Goal: Register for event/course

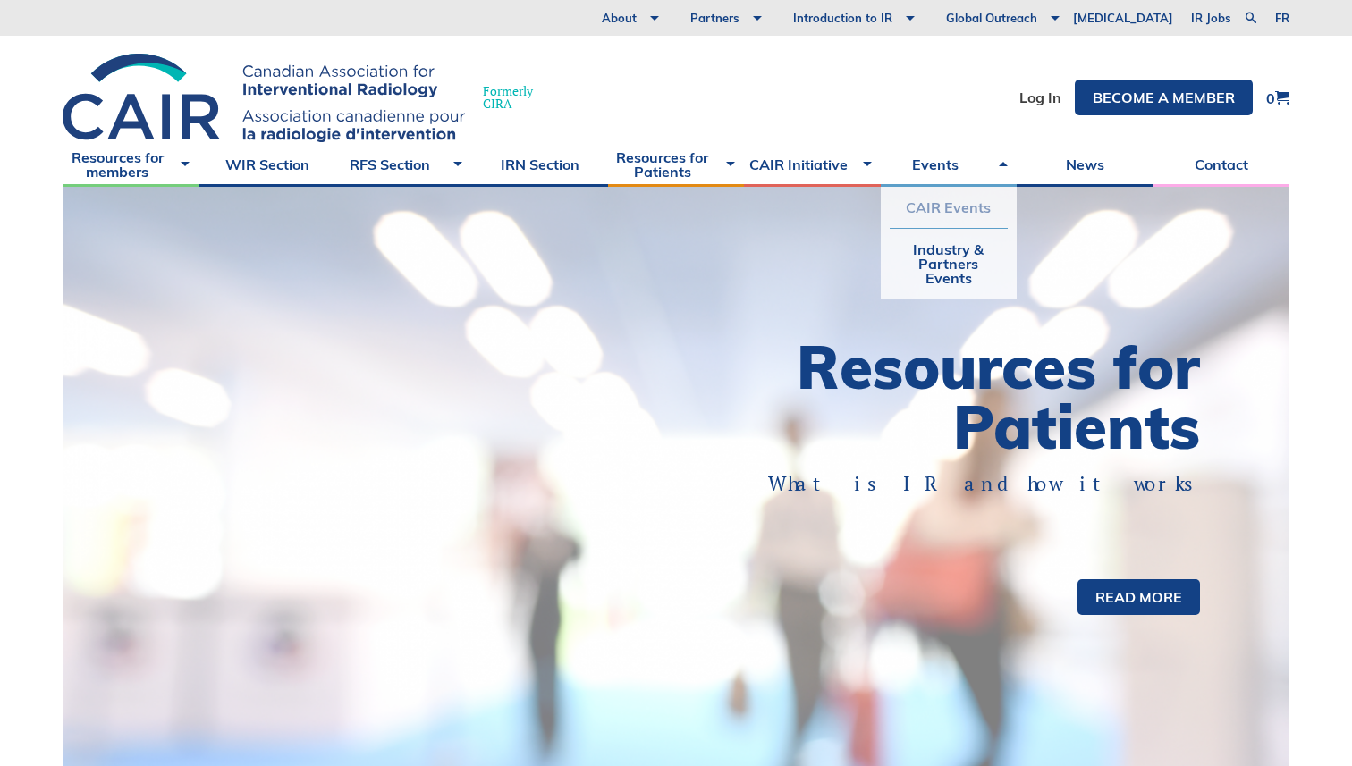
click at [928, 194] on link "CAIR Events" at bounding box center [949, 207] width 118 height 41
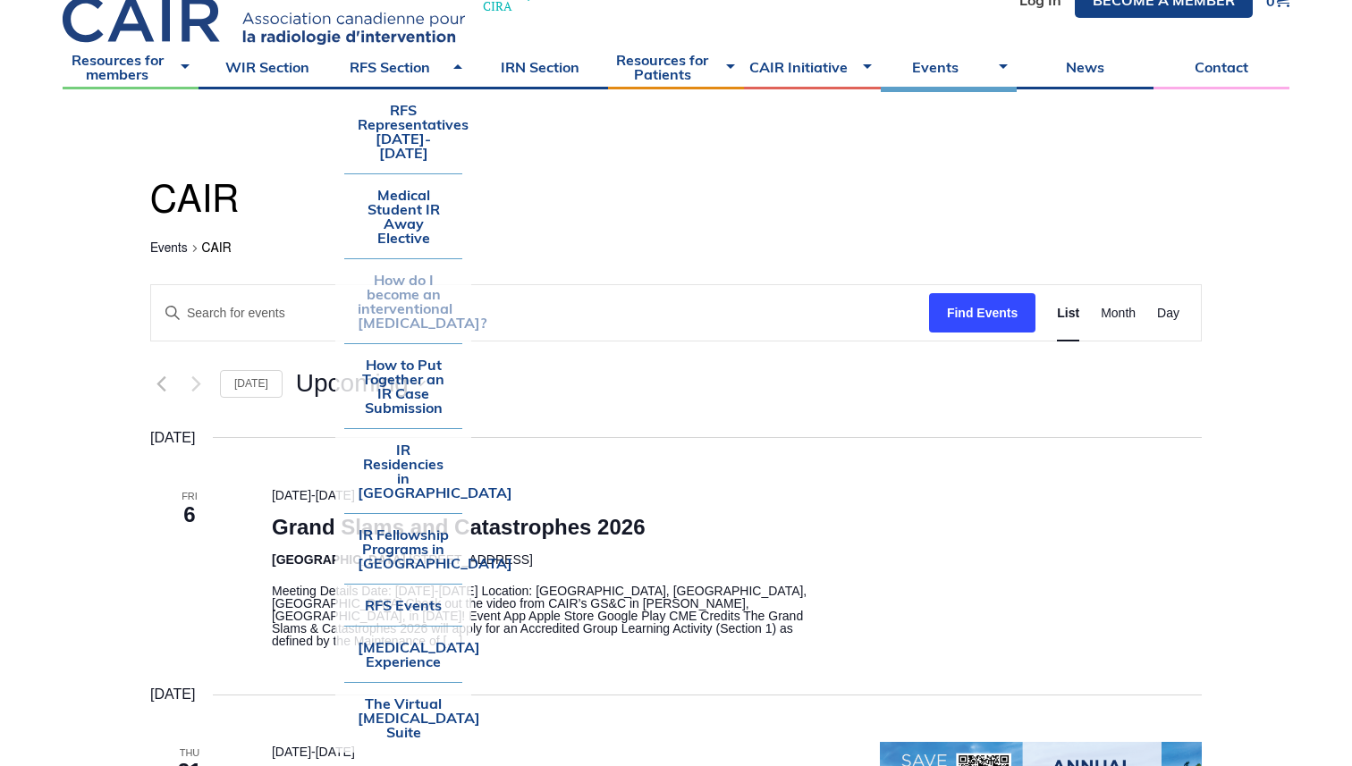
scroll to position [97, 0]
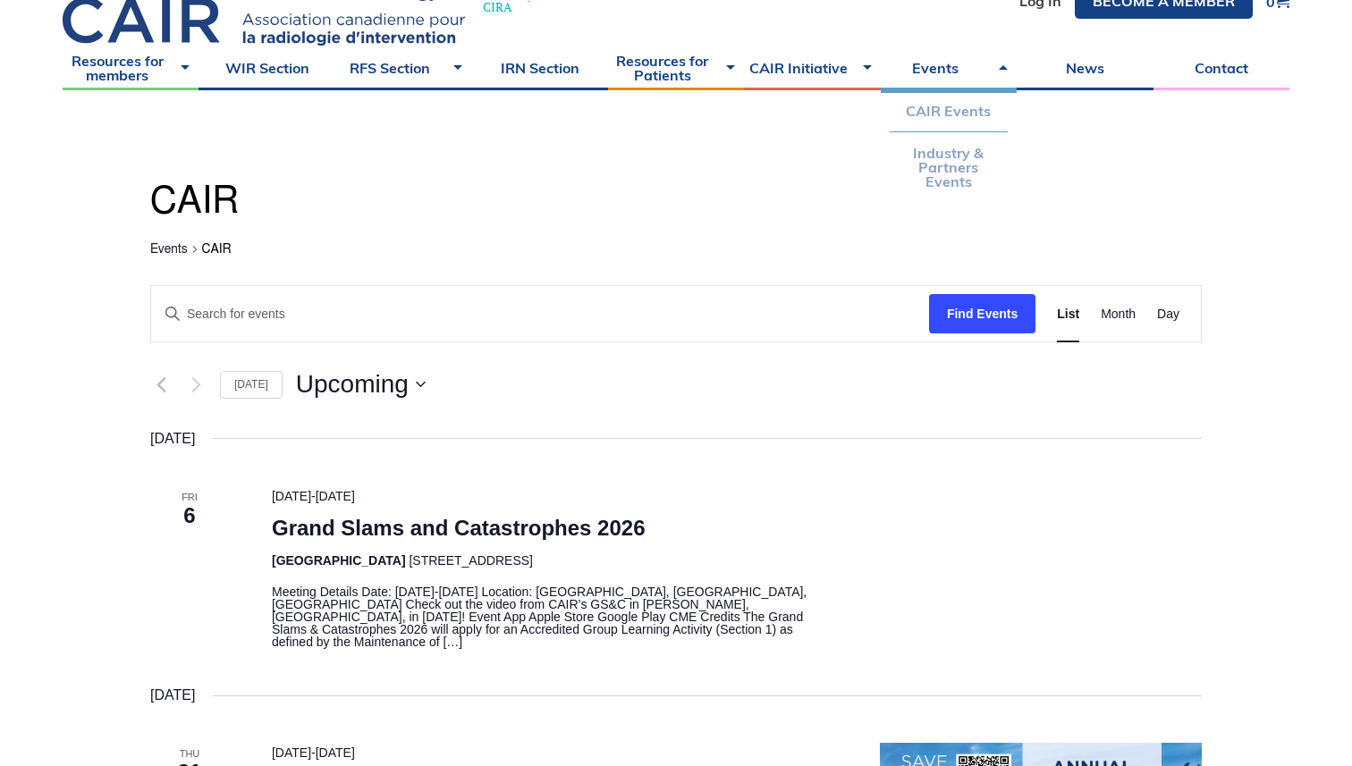
click at [939, 148] on link "Industry & Partners Events" at bounding box center [949, 167] width 118 height 70
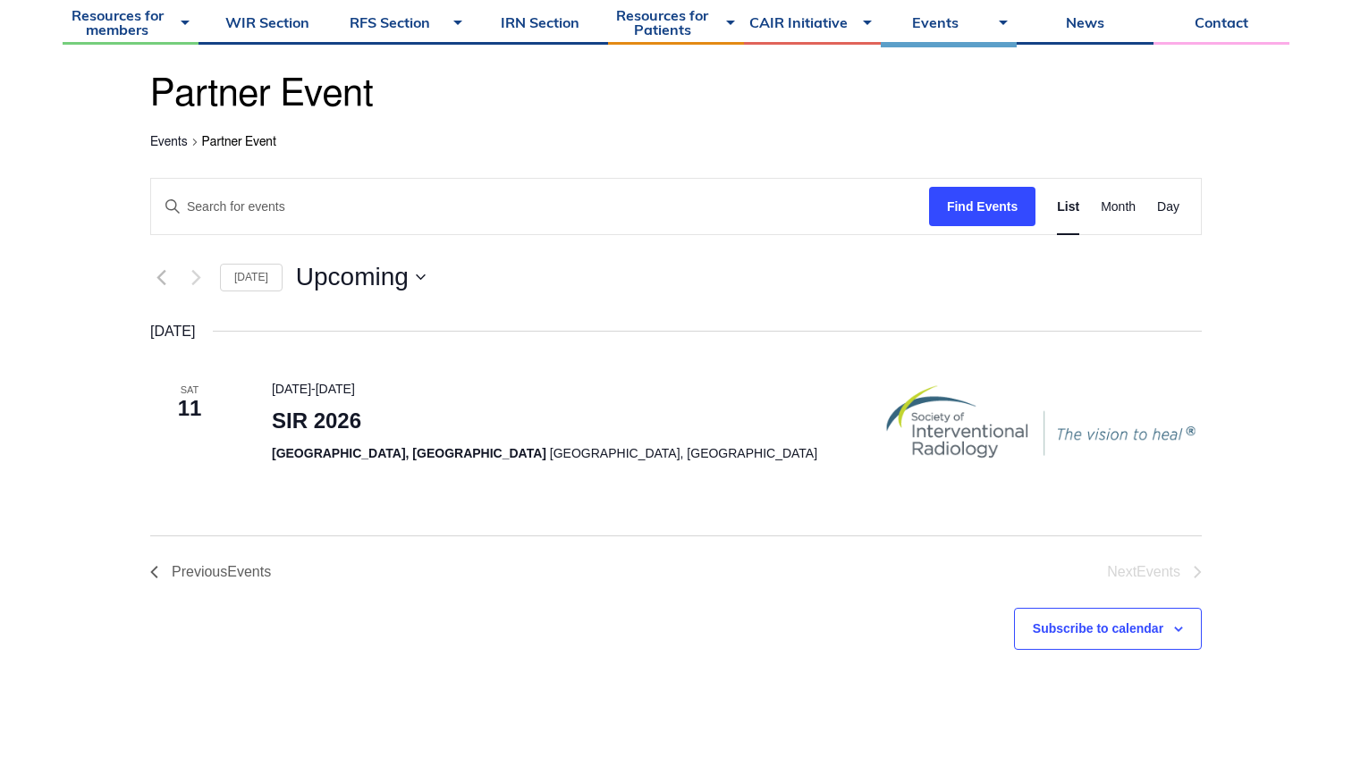
scroll to position [202, 0]
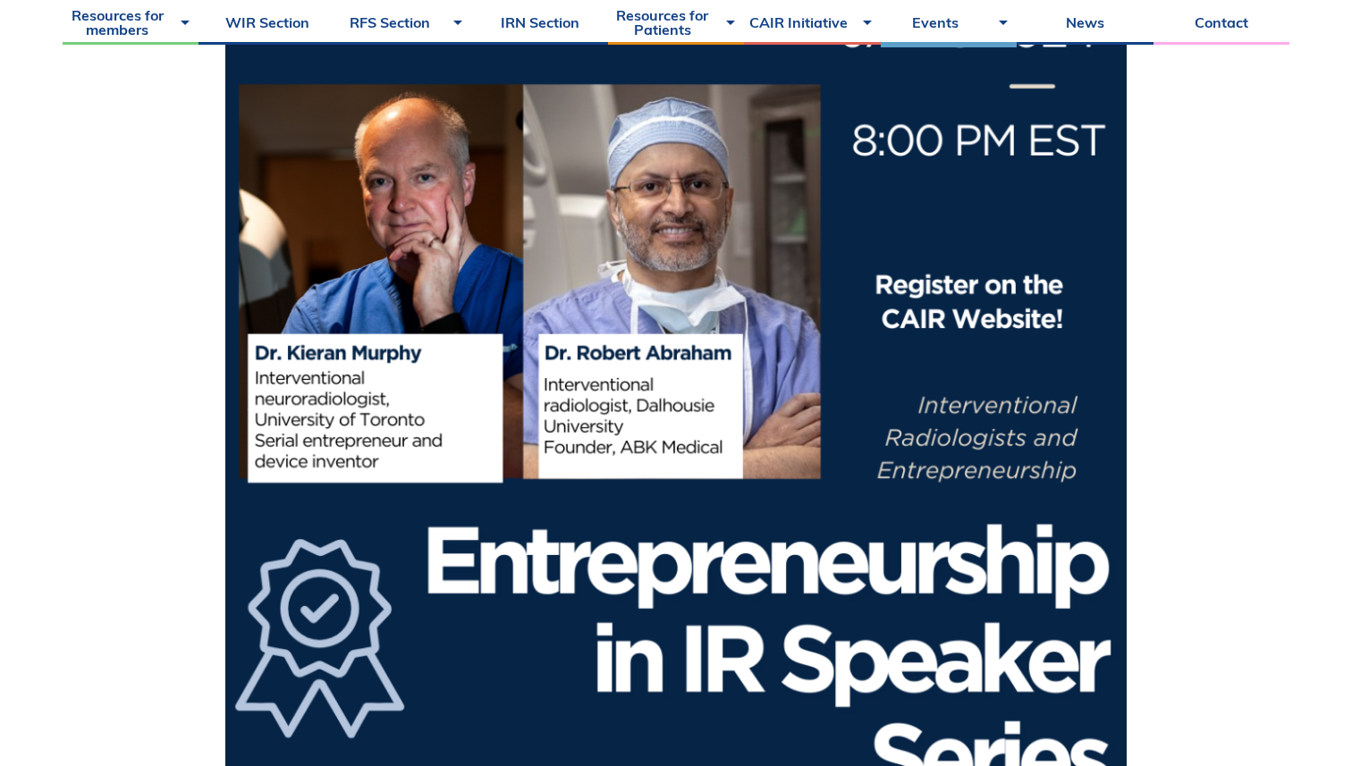
scroll to position [711, 0]
